Goal: Task Accomplishment & Management: Complete application form

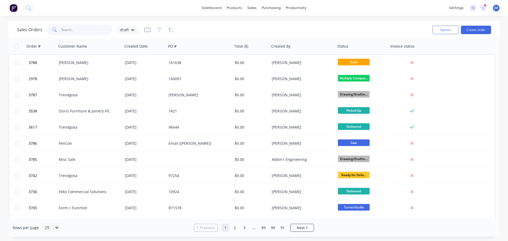
click at [63, 29] on input "text" at bounding box center [87, 30] width 52 height 11
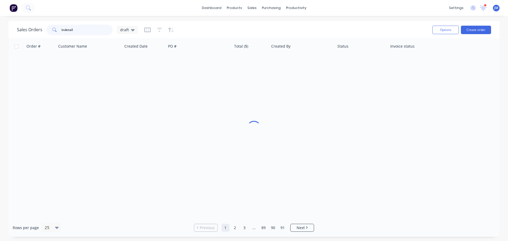
type input "indetail"
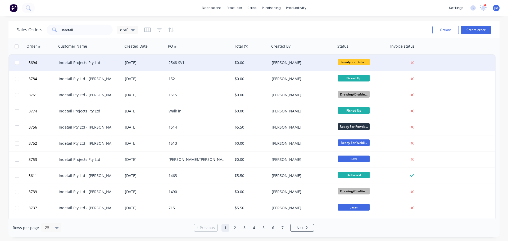
click at [76, 65] on div "Indetail Projects Pty Ltd" at bounding box center [88, 62] width 59 height 5
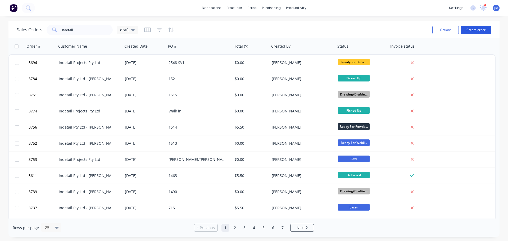
click at [473, 30] on button "Create order" at bounding box center [476, 30] width 30 height 8
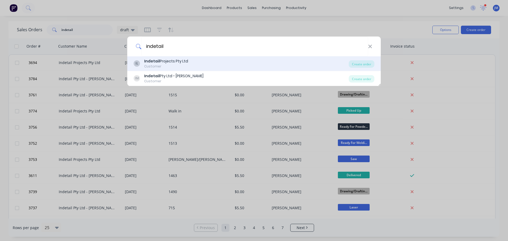
type input "indetail"
click at [174, 66] on div "Customer" at bounding box center [166, 66] width 44 height 5
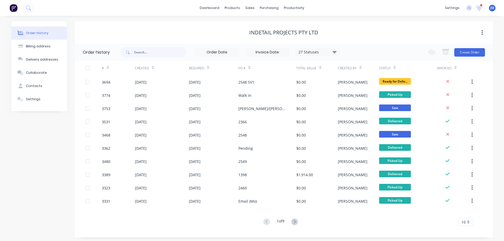
click at [471, 57] on div "Change order status Submitted On Hold Waiting For Approval Waiting On Stock Dra…" at bounding box center [455, 52] width 60 height 17
click at [471, 56] on button "Create Order" at bounding box center [470, 52] width 31 height 8
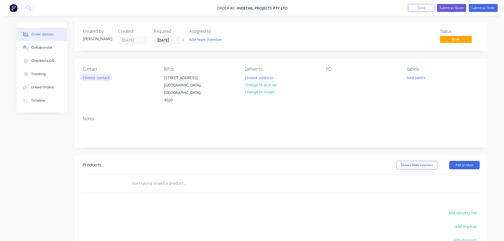
click at [104, 79] on button "Choose contact" at bounding box center [96, 77] width 33 height 7
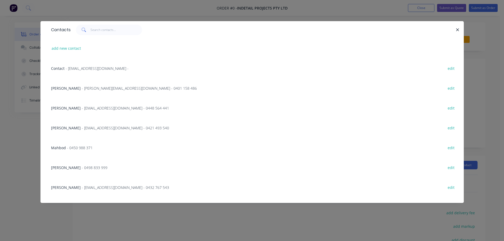
click at [85, 127] on span "- [EMAIL_ADDRESS][DOMAIN_NAME] - 0421 493 540" at bounding box center [125, 128] width 87 height 5
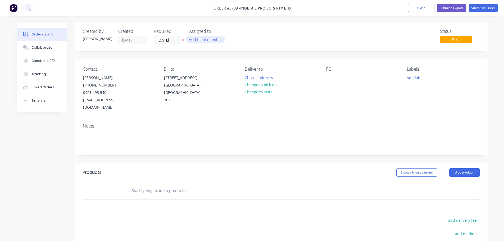
click at [200, 39] on button "Add team member" at bounding box center [205, 39] width 39 height 7
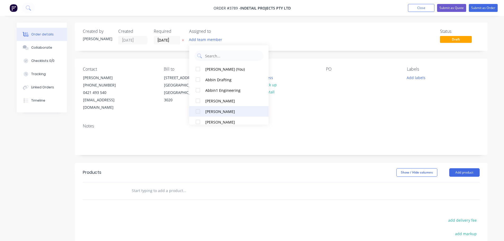
click at [210, 113] on div "[PERSON_NAME]" at bounding box center [231, 112] width 53 height 6
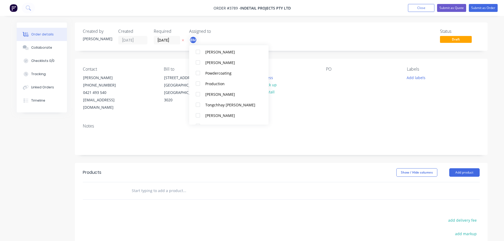
scroll to position [212, 0]
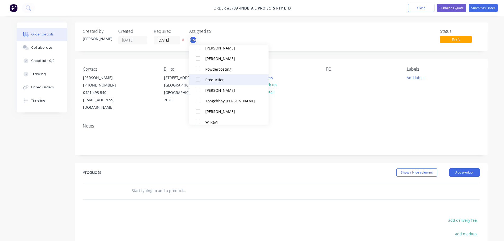
click at [212, 78] on div "Production" at bounding box center [231, 80] width 53 height 6
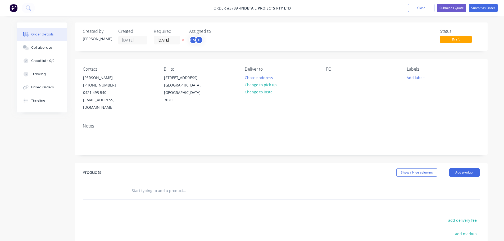
click at [364, 97] on div "PO" at bounding box center [362, 89] width 73 height 45
click at [253, 78] on button "Choose address" at bounding box center [259, 77] width 34 height 7
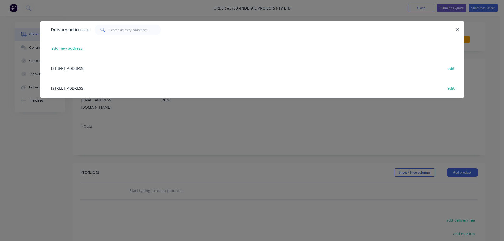
click at [117, 88] on div "[STREET_ADDRESS] edit" at bounding box center [252, 88] width 408 height 20
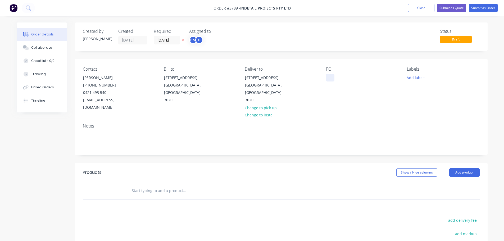
click at [331, 75] on div at bounding box center [330, 78] width 8 height 8
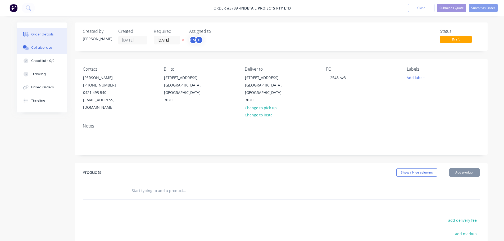
click at [40, 47] on div "Collaborate" at bounding box center [41, 47] width 21 height 5
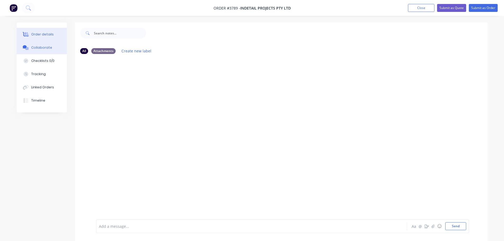
click at [46, 33] on div "Order details" at bounding box center [42, 34] width 23 height 5
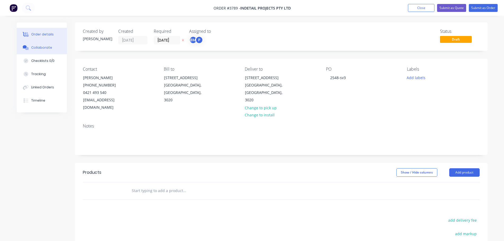
click at [45, 47] on div "Collaborate" at bounding box center [41, 47] width 21 height 5
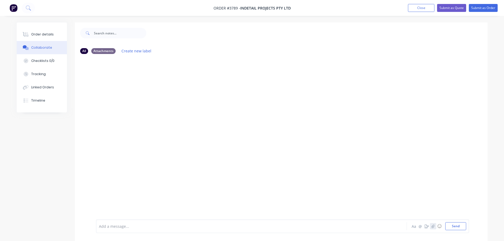
click at [431, 227] on button "button" at bounding box center [433, 226] width 6 height 6
click at [456, 226] on button "Send" at bounding box center [456, 226] width 21 height 8
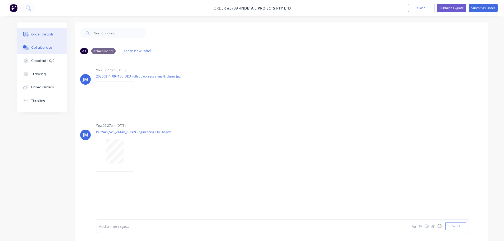
click at [48, 34] on div "Order details" at bounding box center [42, 34] width 23 height 5
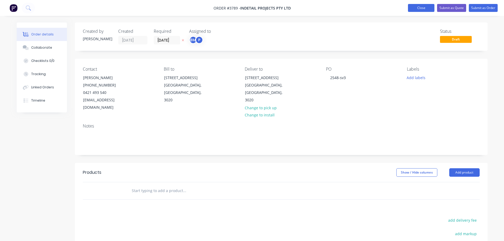
click at [418, 7] on button "Close" at bounding box center [421, 8] width 26 height 8
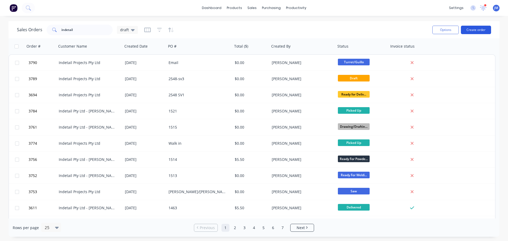
click at [476, 29] on button "Create order" at bounding box center [476, 30] width 30 height 8
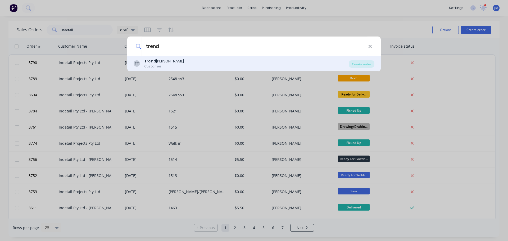
type input "trend"
click at [158, 60] on div "Trend [PERSON_NAME]" at bounding box center [164, 62] width 40 height 6
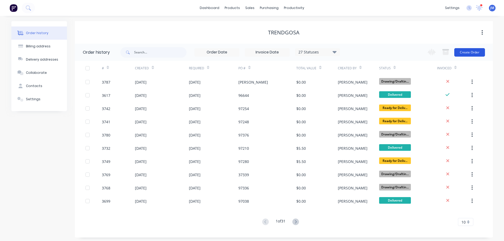
click at [474, 51] on button "Create Order" at bounding box center [470, 52] width 31 height 8
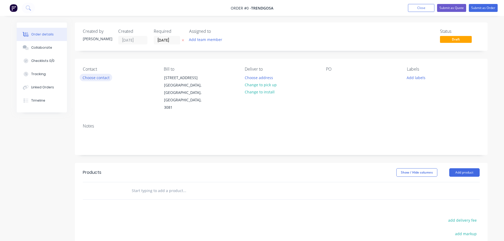
click at [101, 77] on button "Choose contact" at bounding box center [96, 77] width 33 height 7
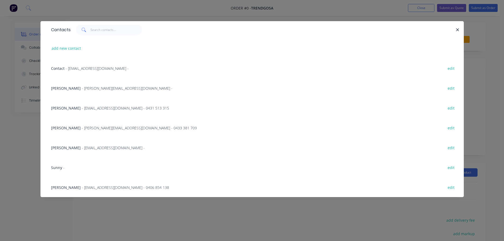
click at [76, 85] on div "[PERSON_NAME] - [PERSON_NAME][EMAIL_ADDRESS][DOMAIN_NAME] - edit" at bounding box center [252, 88] width 408 height 20
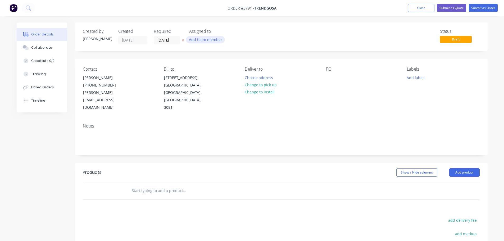
click at [195, 41] on button "Add team member" at bounding box center [205, 39] width 39 height 7
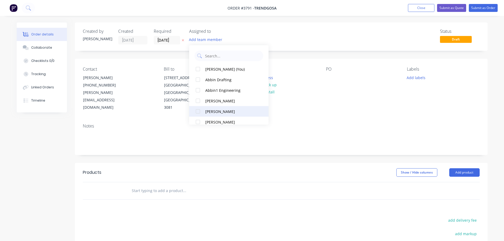
click at [212, 109] on div "[PERSON_NAME]" at bounding box center [231, 112] width 53 height 6
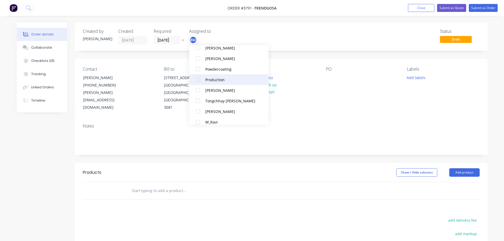
click at [214, 82] on div "Production" at bounding box center [231, 80] width 53 height 6
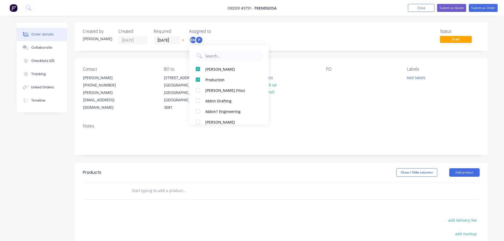
click at [332, 100] on div "Contact [PERSON_NAME] [PHONE_NUMBER] [PERSON_NAME][EMAIL_ADDRESS][DOMAIN_NAME] …" at bounding box center [281, 89] width 413 height 61
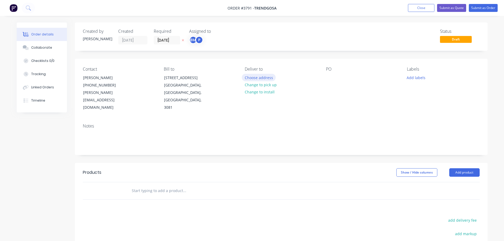
click at [255, 79] on button "Choose address" at bounding box center [259, 77] width 34 height 7
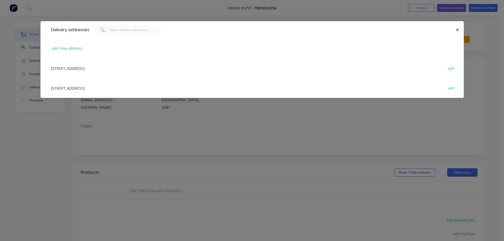
click at [93, 87] on div "[STREET_ADDRESS] edit" at bounding box center [252, 88] width 408 height 20
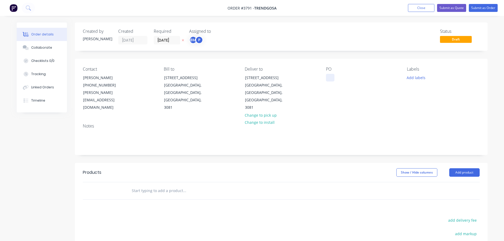
click at [330, 78] on div at bounding box center [330, 78] width 8 height 8
click at [41, 48] on div "Collaborate" at bounding box center [41, 47] width 21 height 5
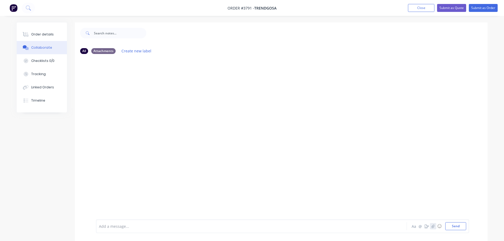
click at [435, 226] on icon "button" at bounding box center [433, 227] width 3 height 4
click at [455, 224] on button "Send" at bounding box center [456, 226] width 21 height 8
click at [50, 33] on div "Order details" at bounding box center [42, 34] width 23 height 5
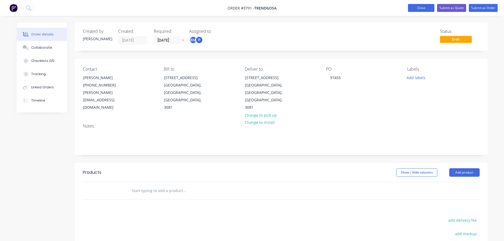
click at [424, 10] on button "Close" at bounding box center [421, 8] width 26 height 8
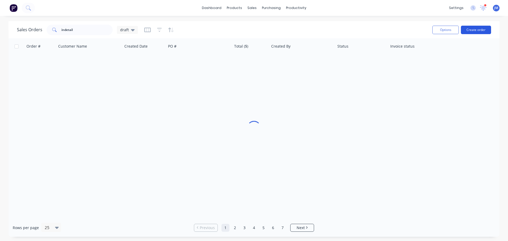
click at [475, 31] on button "Create order" at bounding box center [476, 30] width 30 height 8
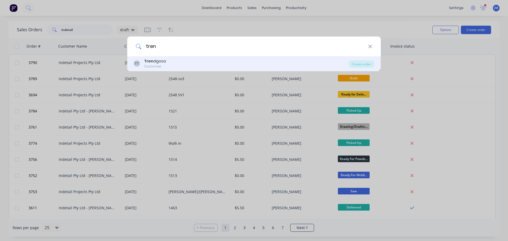
type input "tren"
click at [157, 61] on div "Tren dgosa" at bounding box center [155, 62] width 22 height 6
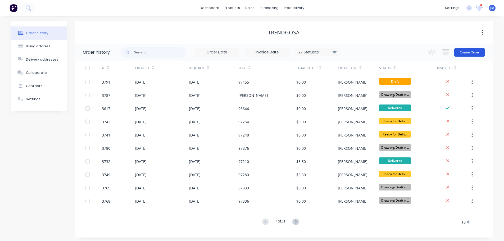
click at [466, 51] on button "Create Order" at bounding box center [470, 52] width 31 height 8
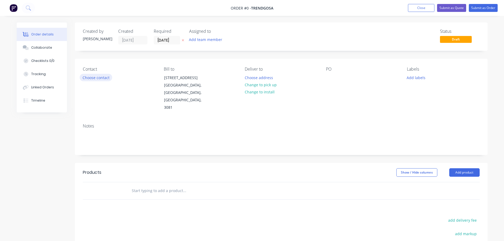
click at [100, 77] on button "Choose contact" at bounding box center [96, 77] width 33 height 7
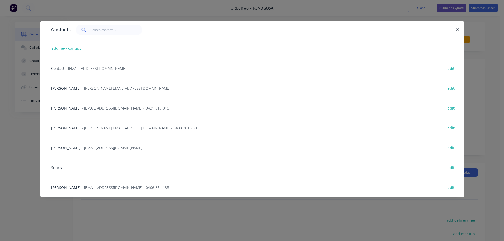
click at [80, 83] on div "[PERSON_NAME] - [PERSON_NAME][EMAIL_ADDRESS][DOMAIN_NAME] - edit" at bounding box center [252, 88] width 408 height 20
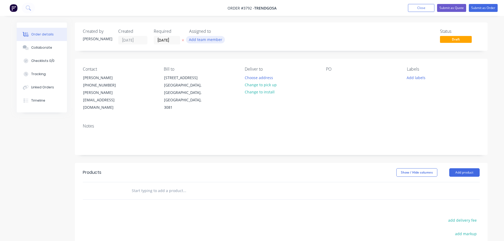
click at [204, 38] on button "Add team member" at bounding box center [205, 39] width 39 height 7
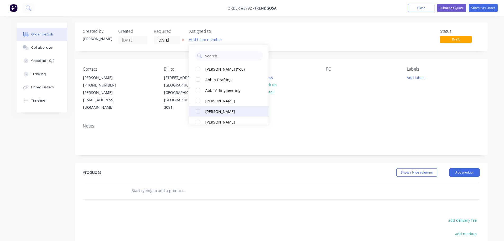
click at [209, 113] on div "[PERSON_NAME]" at bounding box center [231, 112] width 53 height 6
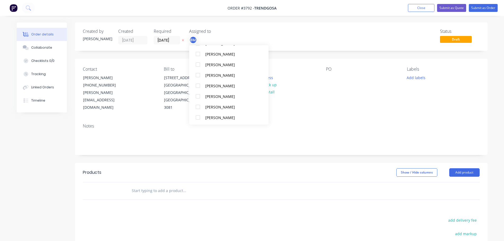
scroll to position [132, 0]
click at [212, 62] on div "[PERSON_NAME]" at bounding box center [231, 64] width 53 height 6
click at [213, 115] on div "Production" at bounding box center [231, 117] width 53 height 6
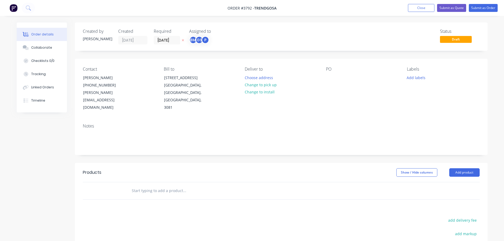
click at [340, 119] on div "Notes" at bounding box center [281, 136] width 413 height 35
click at [240, 75] on div "Contact [PERSON_NAME] [PHONE_NUMBER] [PERSON_NAME][EMAIL_ADDRESS][DOMAIN_NAME] …" at bounding box center [281, 89] width 413 height 61
click at [250, 75] on button "Choose address" at bounding box center [259, 77] width 34 height 7
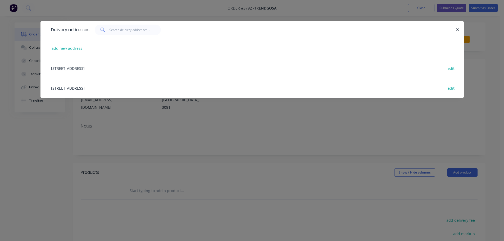
click at [124, 89] on div "[STREET_ADDRESS] edit" at bounding box center [252, 88] width 408 height 20
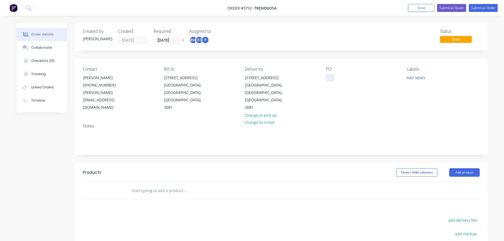
click at [329, 78] on div at bounding box center [330, 78] width 8 height 8
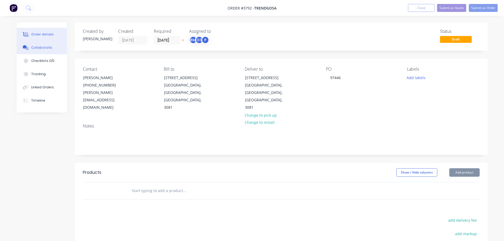
click at [46, 47] on div "Collaborate" at bounding box center [41, 47] width 21 height 5
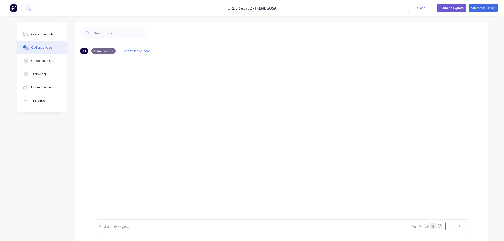
click at [435, 226] on button "button" at bounding box center [433, 226] width 6 height 6
click at [449, 225] on button "Send" at bounding box center [456, 226] width 21 height 8
click at [422, 6] on button "Close" at bounding box center [421, 8] width 26 height 8
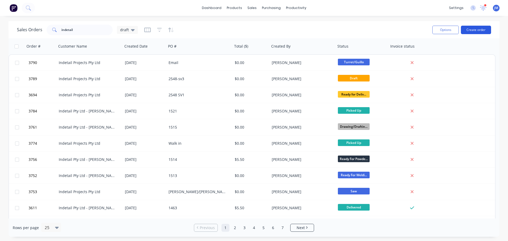
click at [473, 30] on button "Create order" at bounding box center [476, 30] width 30 height 8
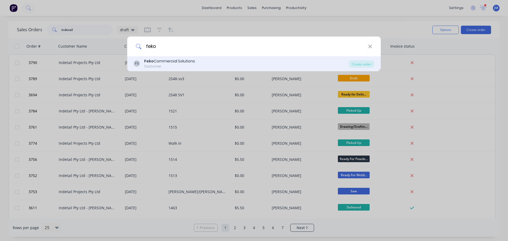
type input "feko"
click at [179, 60] on div "Feko Commercial Solutions" at bounding box center [169, 62] width 51 height 6
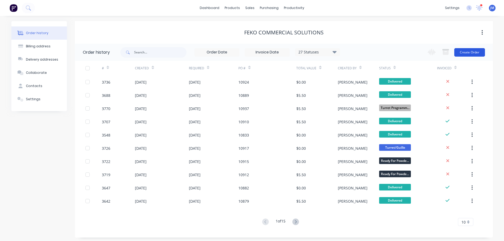
click at [474, 54] on button "Create Order" at bounding box center [470, 52] width 31 height 8
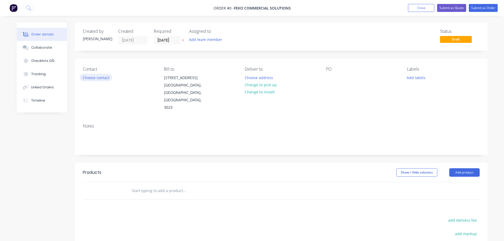
click at [97, 77] on button "Choose contact" at bounding box center [96, 77] width 33 height 7
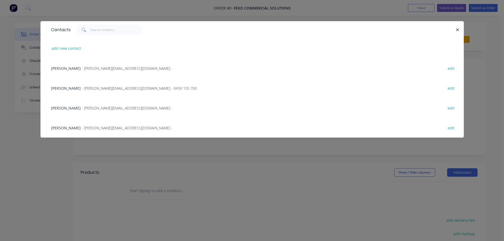
click at [85, 108] on span "- [PERSON_NAME][EMAIL_ADDRESS][DOMAIN_NAME] -" at bounding box center [127, 108] width 91 height 5
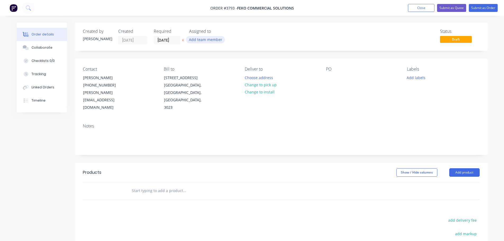
click at [197, 39] on button "Add team member" at bounding box center [205, 39] width 39 height 7
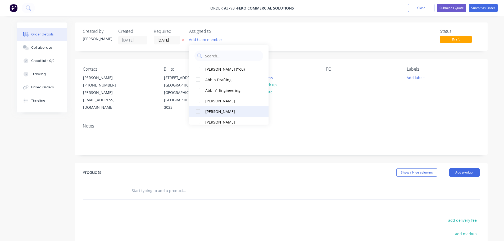
click at [211, 112] on div "[PERSON_NAME]" at bounding box center [231, 112] width 53 height 6
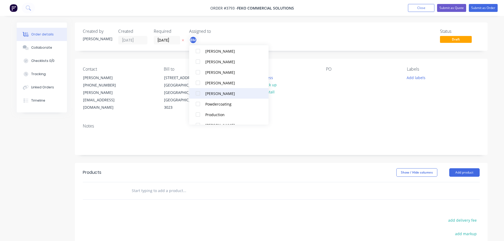
scroll to position [185, 0]
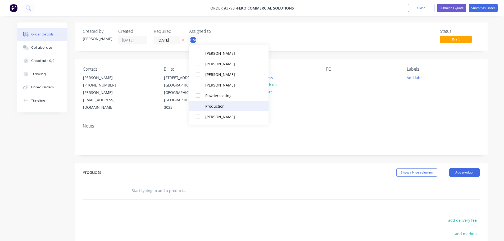
click at [215, 104] on div "Production" at bounding box center [231, 107] width 53 height 6
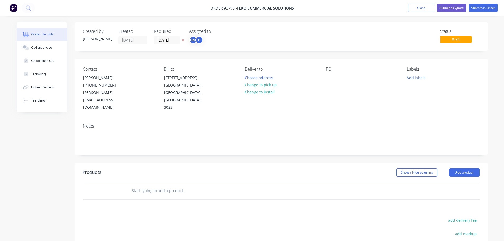
click at [312, 91] on div "Deliver to Choose address Change to pick up Change to install" at bounding box center [281, 89] width 73 height 45
click at [267, 78] on button "Choose address" at bounding box center [259, 77] width 34 height 7
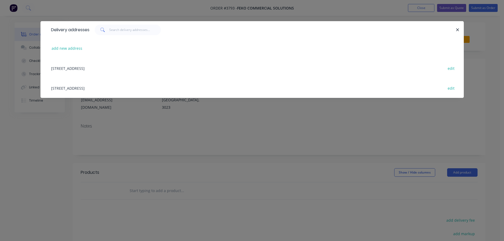
click at [81, 87] on div "[STREET_ADDRESS] edit" at bounding box center [252, 88] width 408 height 20
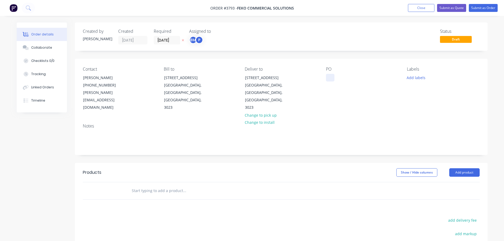
click at [331, 80] on div at bounding box center [330, 78] width 8 height 8
click at [50, 51] on button "Collaborate" at bounding box center [42, 47] width 50 height 13
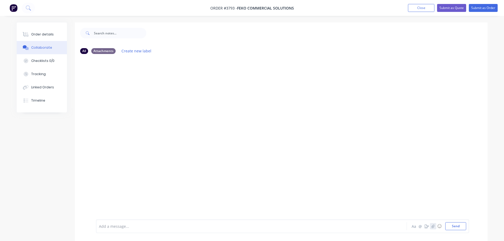
click at [432, 226] on icon "button" at bounding box center [433, 227] width 3 height 4
click at [467, 230] on div "Add a message... Aa @ ☺ Send" at bounding box center [282, 213] width 373 height 41
click at [462, 228] on button "Send" at bounding box center [456, 226] width 21 height 8
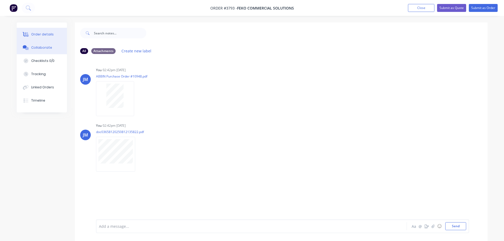
click at [41, 35] on div "Order details" at bounding box center [42, 34] width 23 height 5
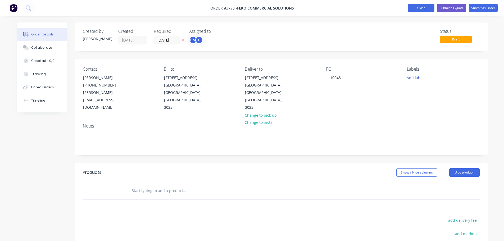
click at [422, 7] on button "Close" at bounding box center [421, 8] width 26 height 8
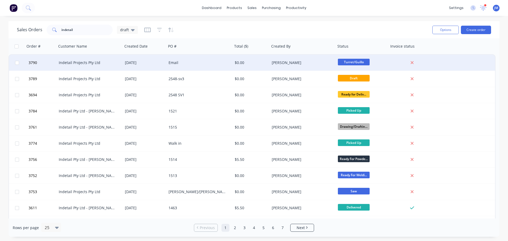
click at [109, 63] on div "Indetail Projects Pty Ltd" at bounding box center [88, 62] width 59 height 5
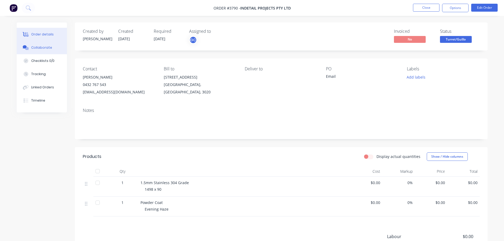
click at [47, 48] on div "Collaborate" at bounding box center [41, 47] width 21 height 5
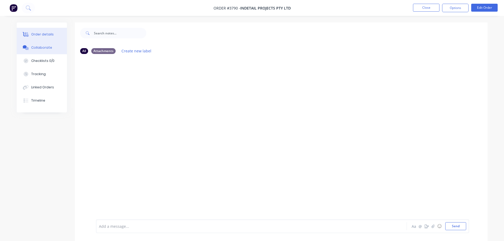
click at [41, 33] on div "Order details" at bounding box center [42, 34] width 23 height 5
click at [420, 7] on button "Close" at bounding box center [426, 8] width 26 height 8
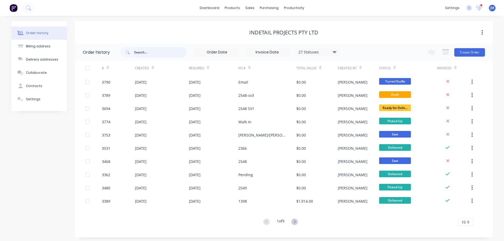
click at [151, 53] on input "text" at bounding box center [160, 52] width 52 height 11
click at [214, 6] on link "dashboard" at bounding box center [209, 8] width 25 height 8
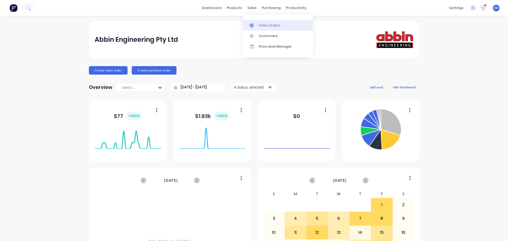
click at [268, 25] on div "Sales Orders" at bounding box center [270, 25] width 22 height 5
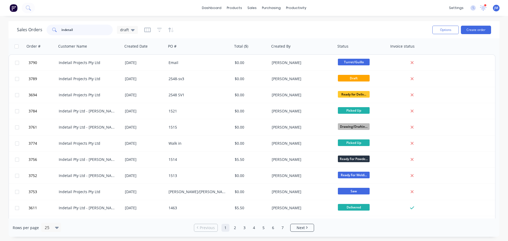
drag, startPoint x: 75, startPoint y: 29, endPoint x: 55, endPoint y: 28, distance: 20.4
click at [55, 28] on div "indetail" at bounding box center [80, 30] width 66 height 11
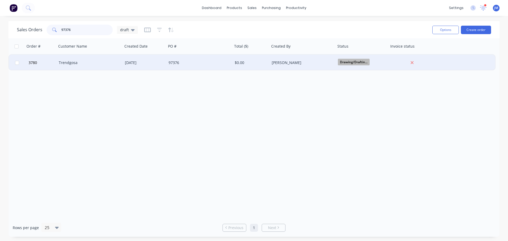
type input "97376"
click at [60, 61] on div "Trendgosa" at bounding box center [88, 62] width 59 height 5
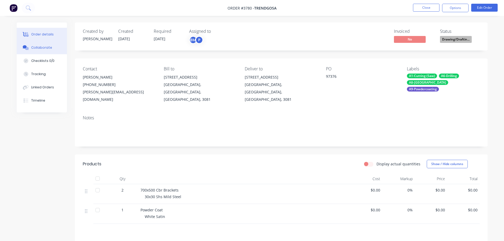
click at [46, 47] on div "Collaborate" at bounding box center [41, 47] width 21 height 5
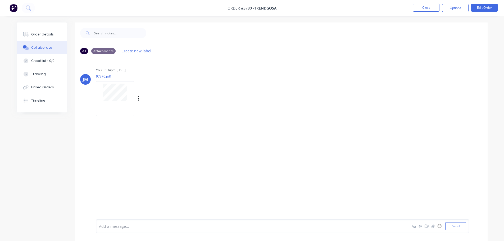
click at [114, 102] on div at bounding box center [115, 98] width 38 height 35
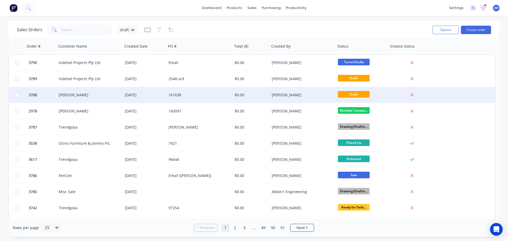
click at [73, 92] on div "[PERSON_NAME]" at bounding box center [90, 95] width 66 height 16
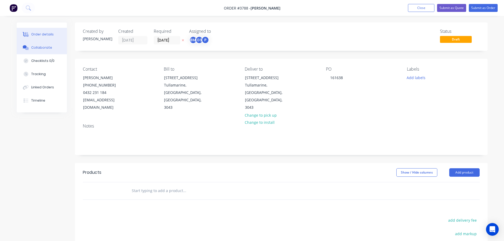
click at [43, 43] on button "Collaborate" at bounding box center [42, 47] width 50 height 13
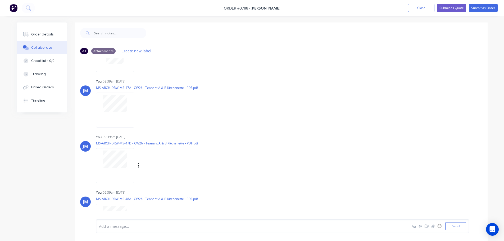
scroll to position [26, 0]
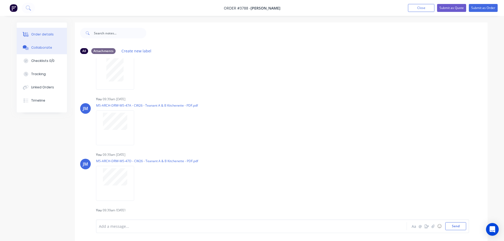
click at [37, 32] on button "Order details" at bounding box center [42, 34] width 50 height 13
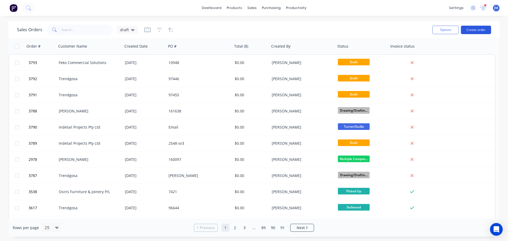
click at [476, 30] on button "Create order" at bounding box center [476, 30] width 30 height 8
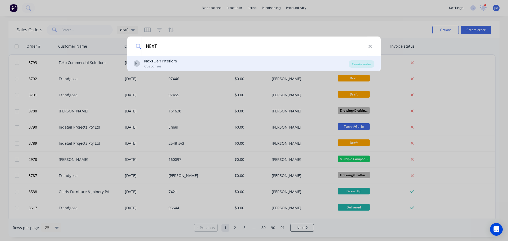
type input "NEXT"
click at [173, 62] on div "Next Gen Interiors" at bounding box center [160, 62] width 33 height 6
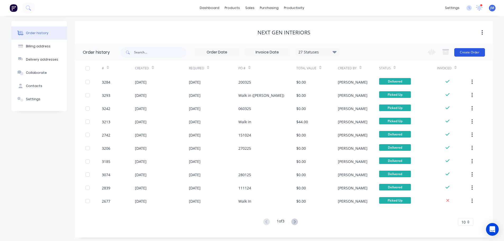
click at [471, 52] on button "Create Order" at bounding box center [470, 52] width 31 height 8
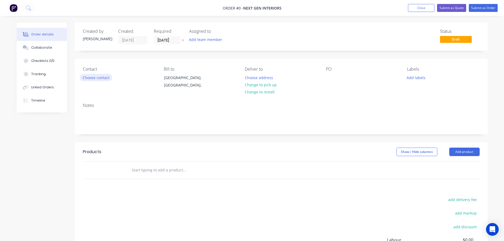
click at [94, 77] on button "Choose contact" at bounding box center [96, 77] width 33 height 7
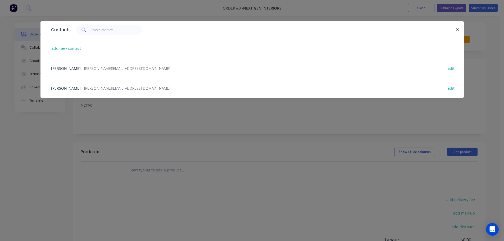
click at [89, 87] on span "- daniel@nxgi.com.au -" at bounding box center [127, 88] width 91 height 5
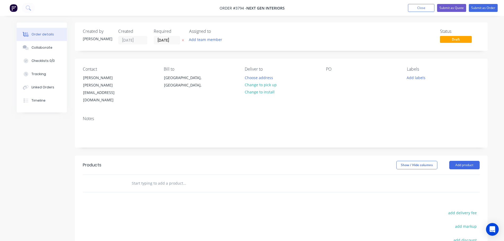
click at [200, 36] on div "Assigned to Add team member" at bounding box center [215, 37] width 53 height 16
click at [200, 39] on button "Add team member" at bounding box center [205, 39] width 39 height 7
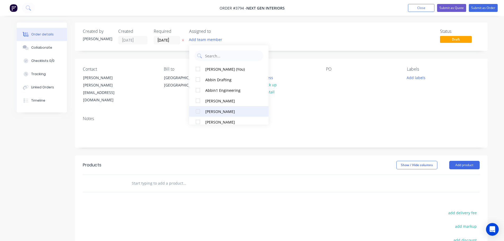
click at [201, 111] on div at bounding box center [198, 111] width 11 height 11
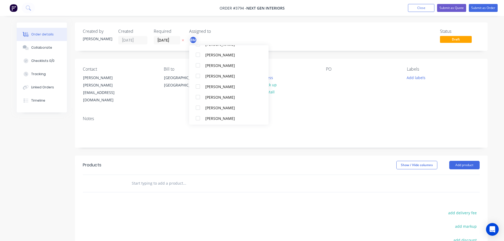
scroll to position [132, 0]
click at [199, 62] on div at bounding box center [198, 64] width 11 height 11
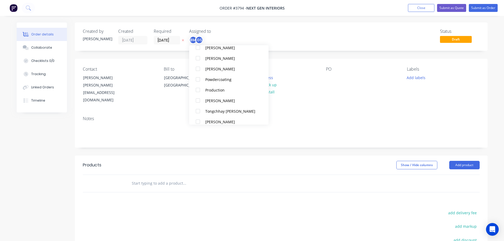
scroll to position [228, 0]
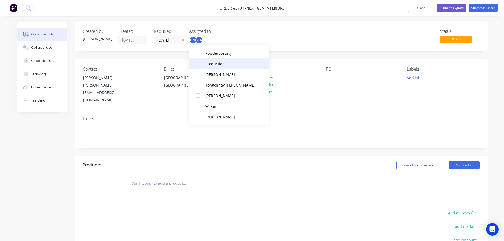
click at [198, 65] on div at bounding box center [198, 64] width 11 height 11
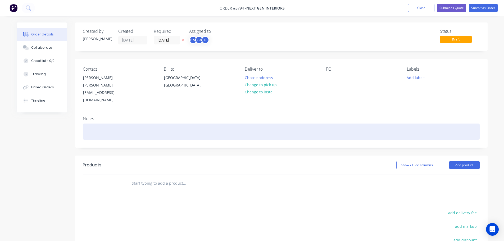
click at [393, 124] on div at bounding box center [281, 132] width 397 height 16
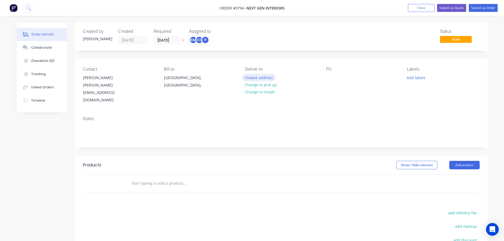
click at [245, 80] on button "Choose address" at bounding box center [259, 77] width 34 height 7
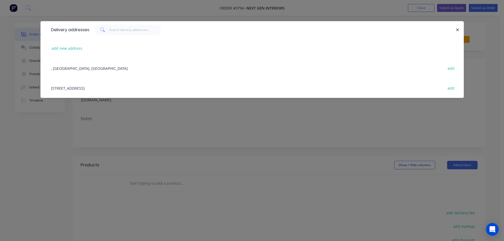
click at [111, 86] on div "65A Patch Circuit, Laverton Nth, Victoria, Australia, 3026 edit" at bounding box center [252, 88] width 408 height 20
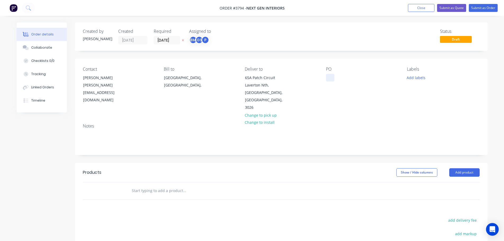
click at [331, 79] on div at bounding box center [330, 78] width 8 height 8
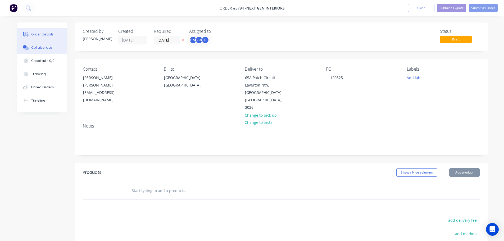
click at [46, 47] on div "Collaborate" at bounding box center [41, 47] width 21 height 5
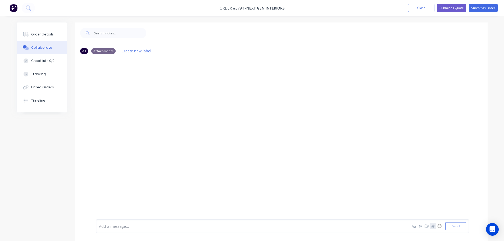
click at [432, 225] on icon "button" at bounding box center [433, 227] width 3 height 4
click at [457, 226] on button "Send" at bounding box center [456, 226] width 21 height 8
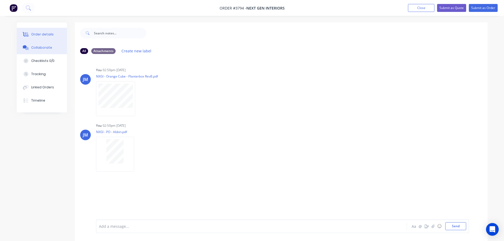
click at [42, 35] on div "Order details" at bounding box center [42, 34] width 23 height 5
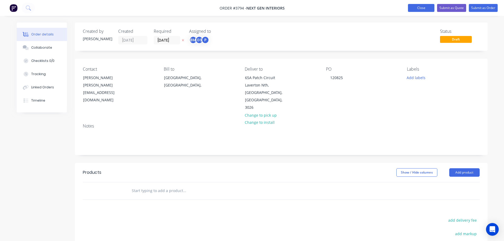
click at [418, 11] on button "Close" at bounding box center [421, 8] width 26 height 8
